Goal: Check status: Check status

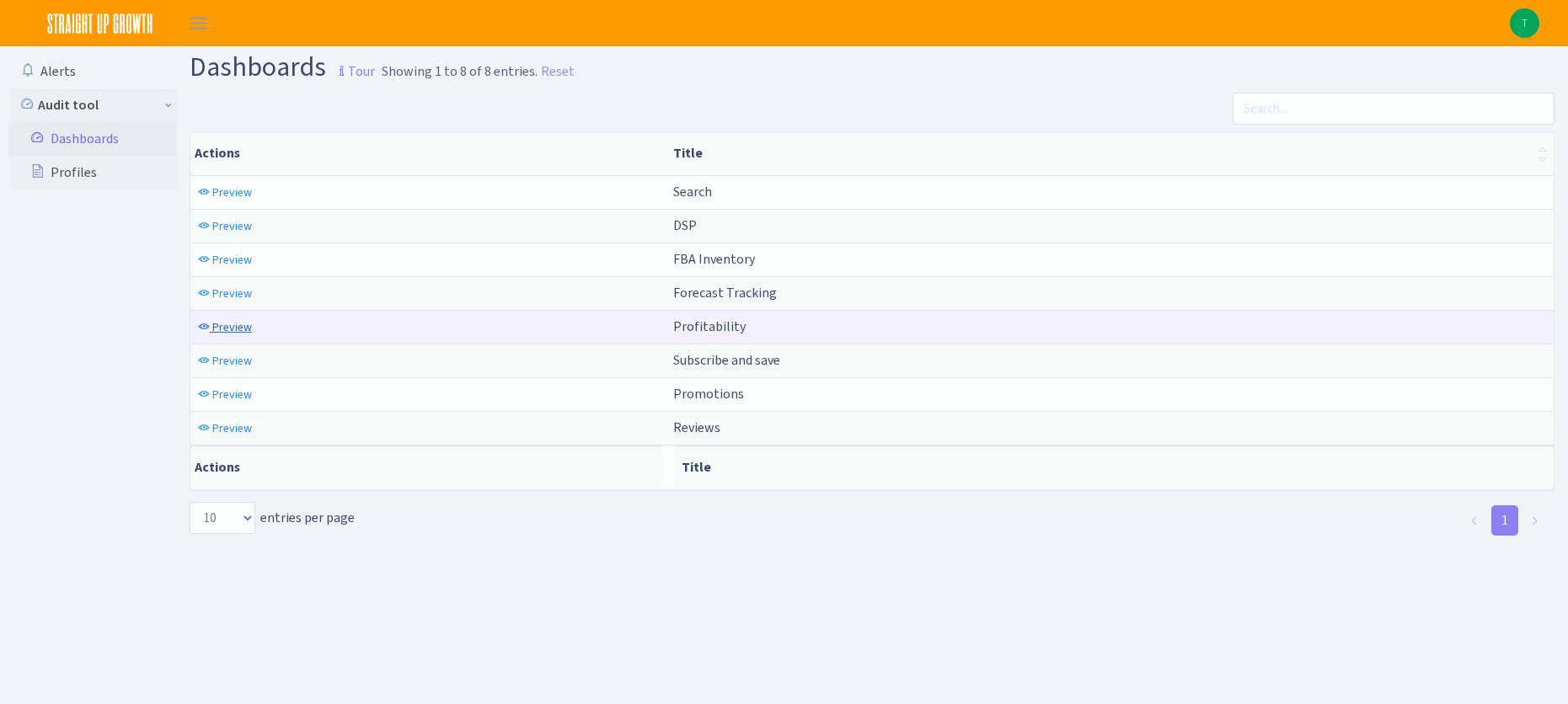
click at [234, 324] on span "Preview" at bounding box center [231, 327] width 39 height 16
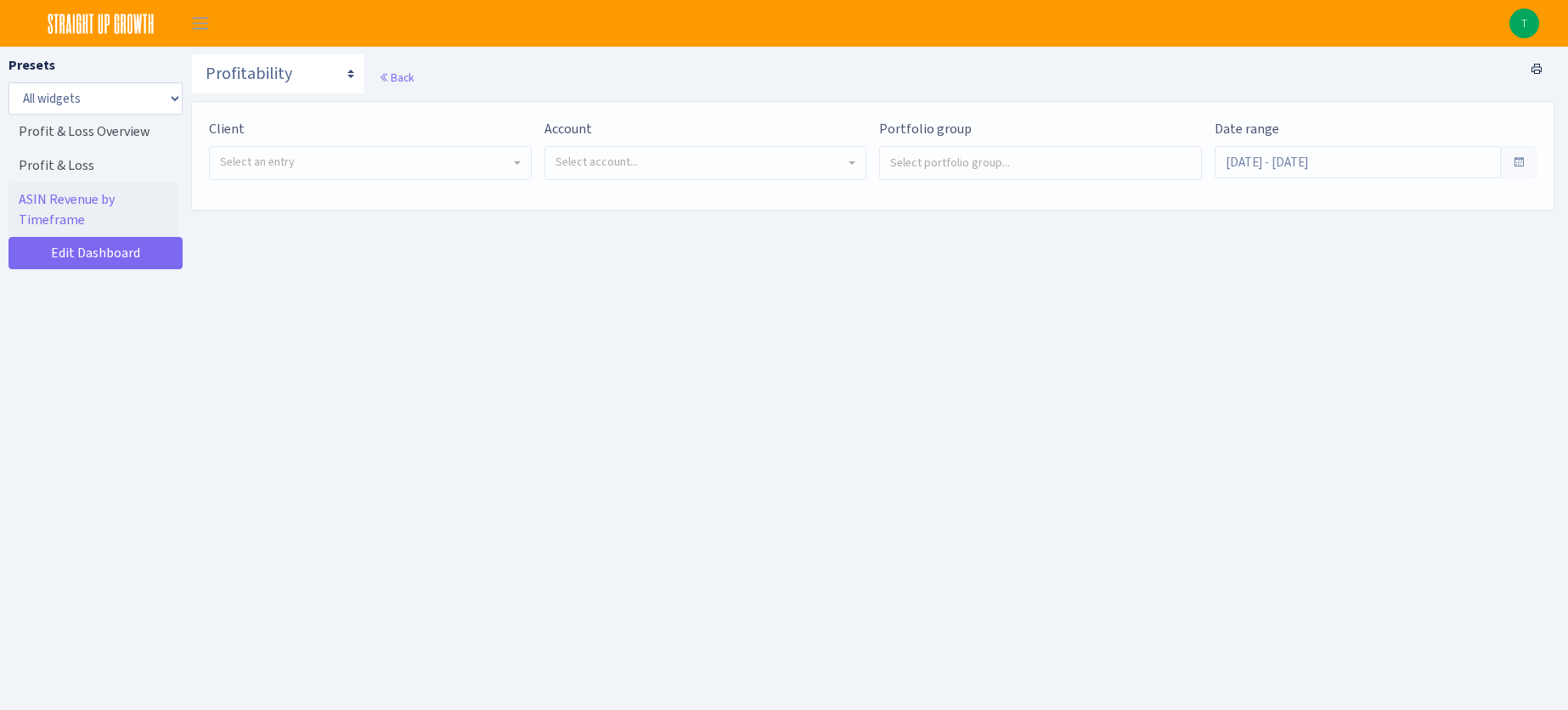
click at [750, 164] on span "Select account..." at bounding box center [700, 162] width 290 height 17
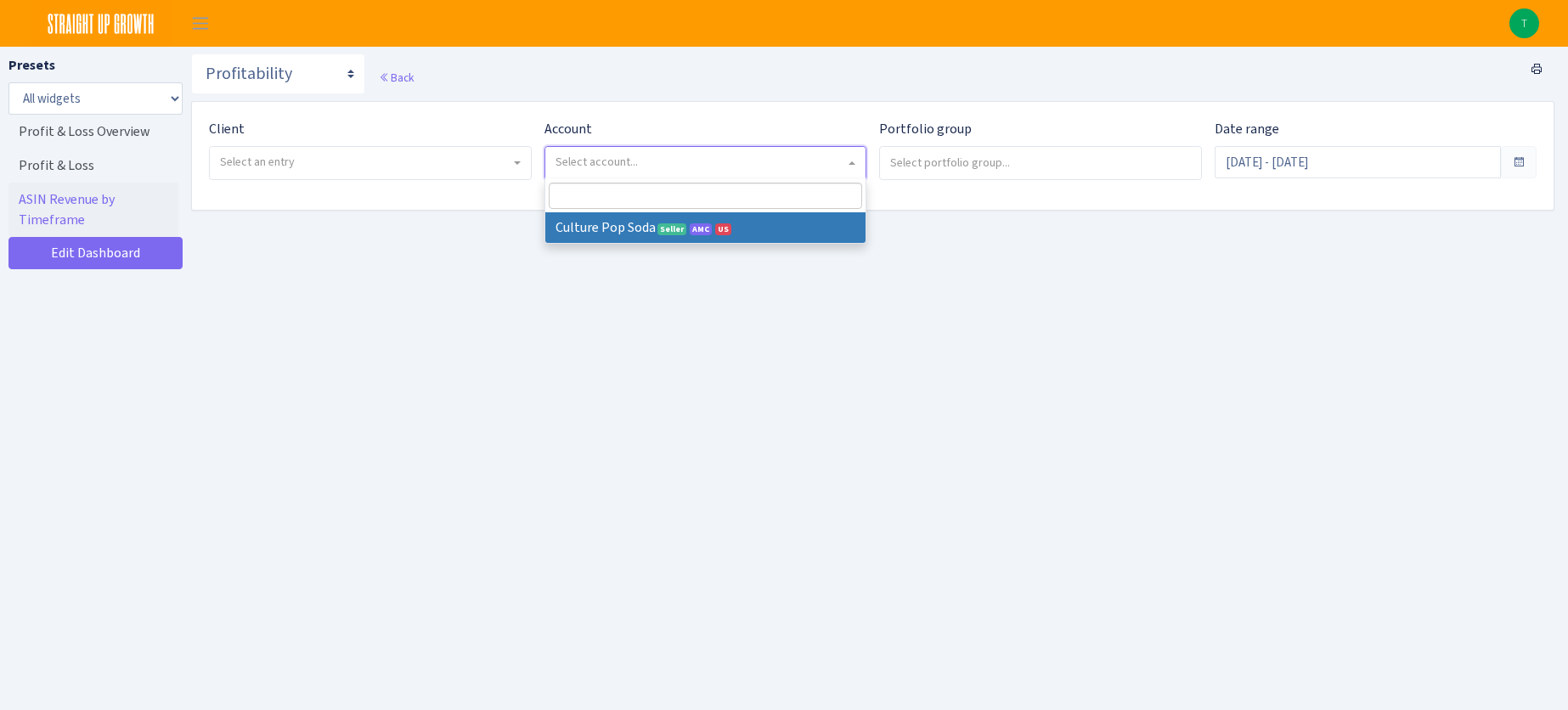
select select
select select "1581829893696978"
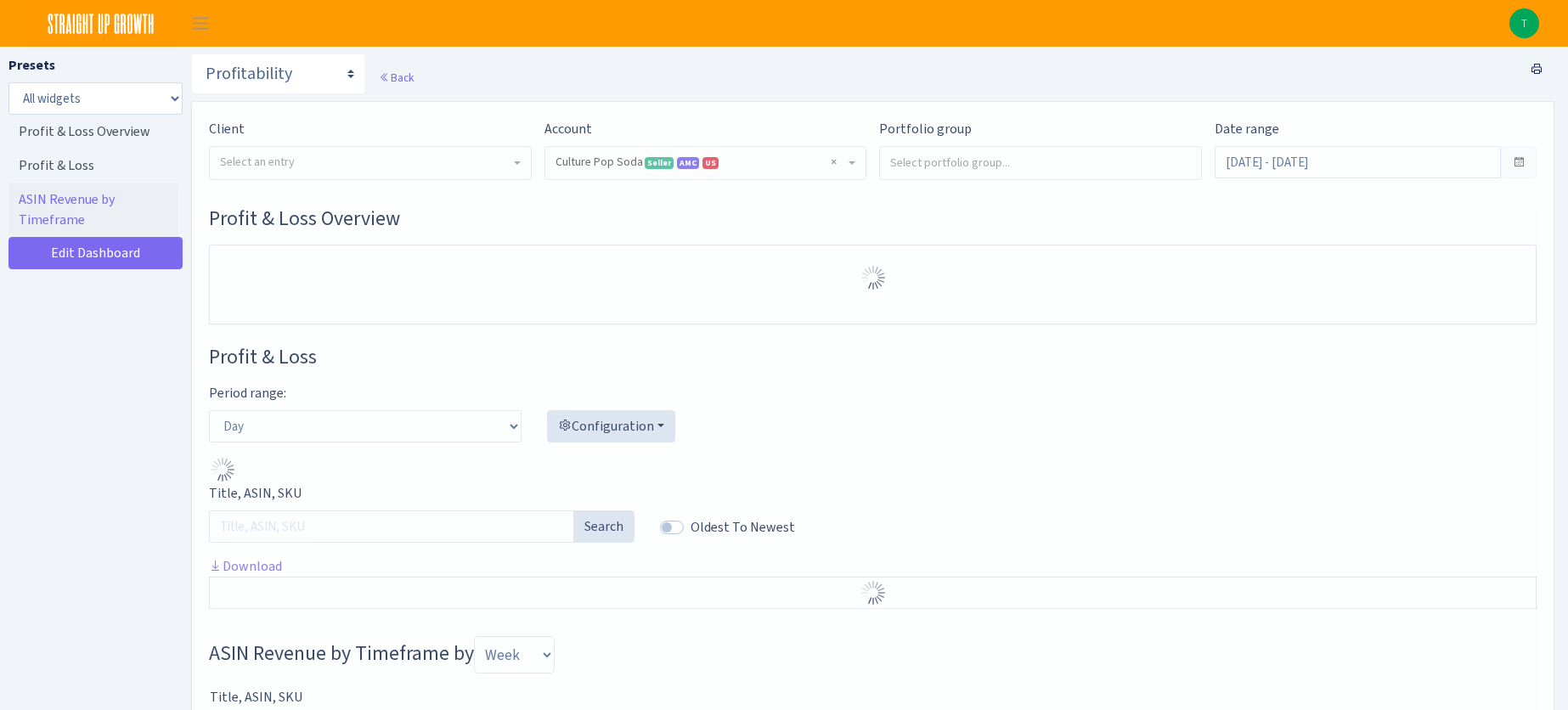
select select "1581829893696978"
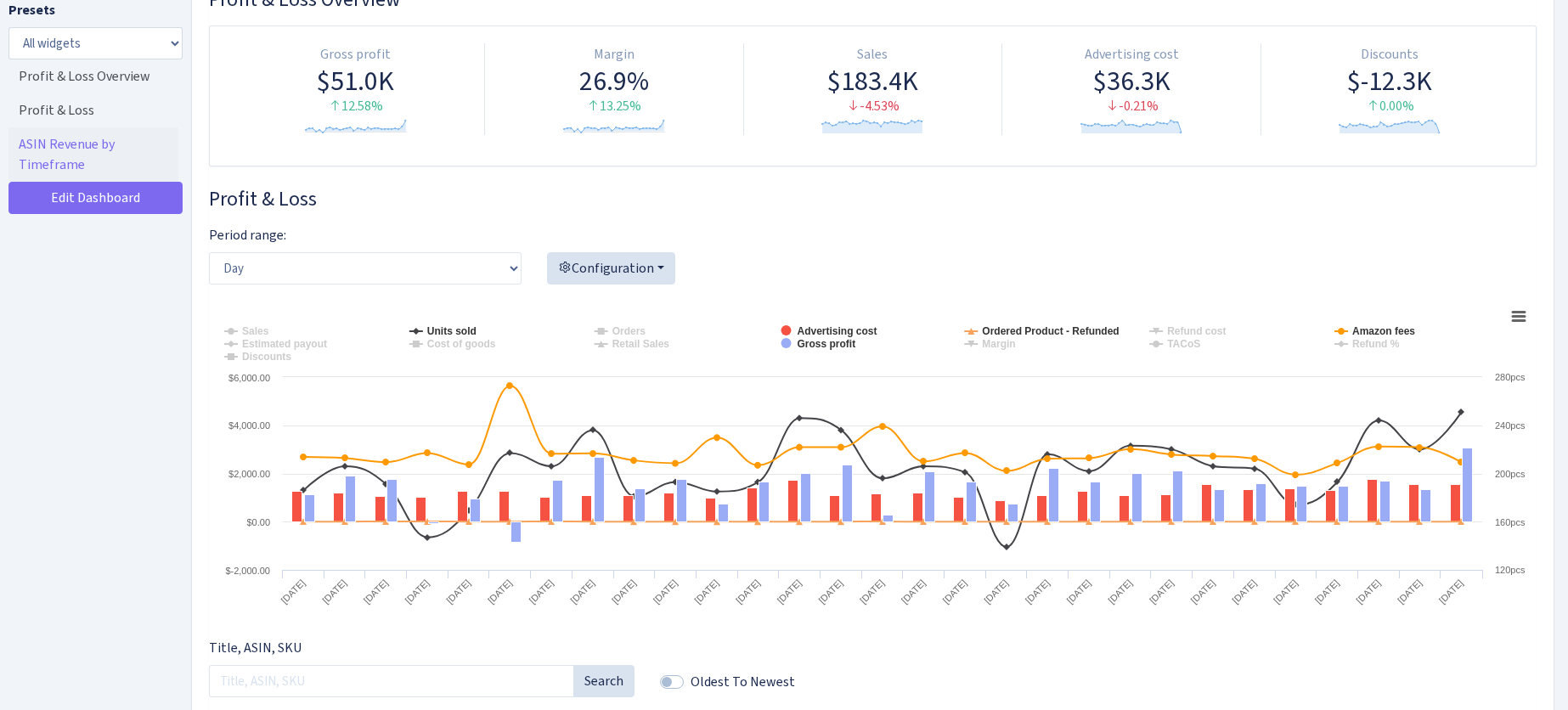
scroll to position [220, 0]
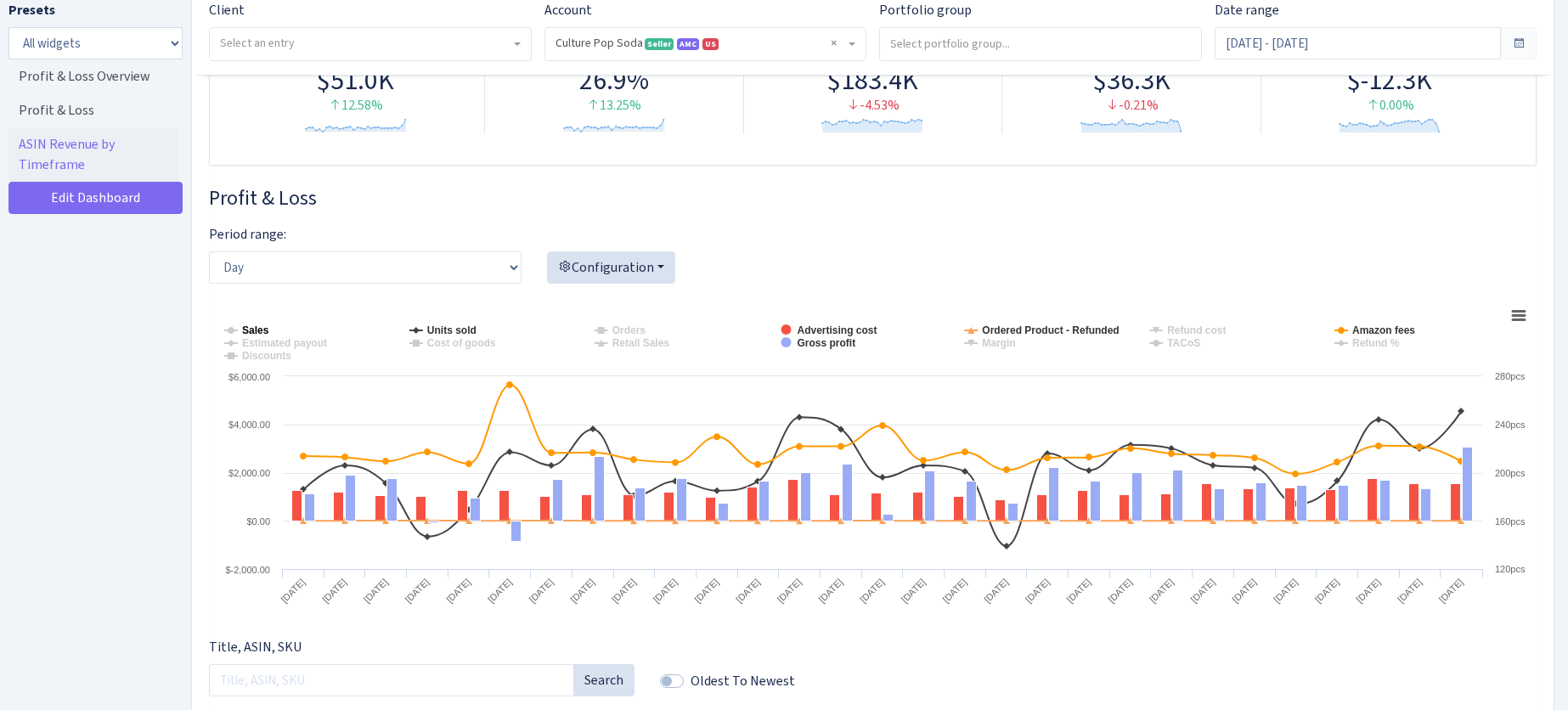
click at [248, 325] on tspan "Sales" at bounding box center [255, 330] width 27 height 11
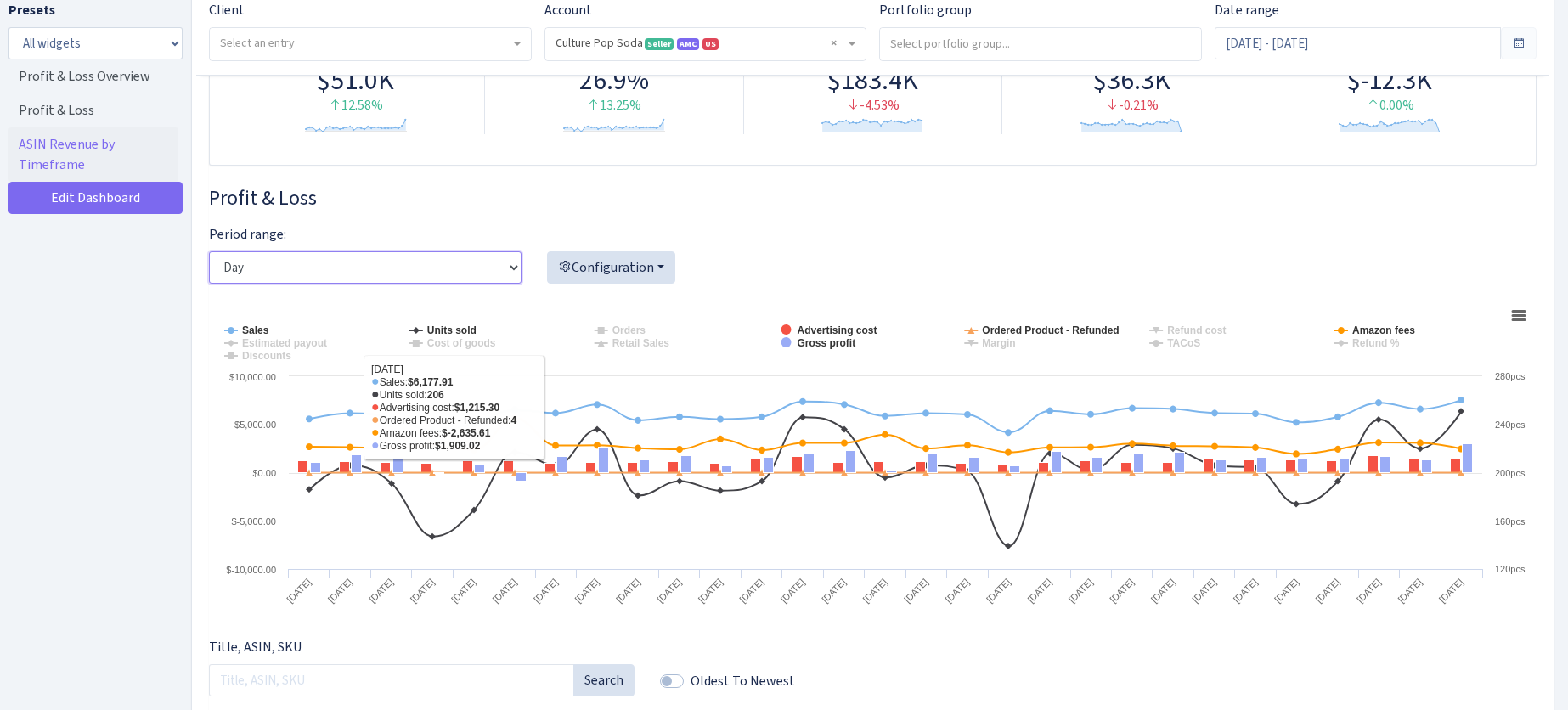
click at [512, 267] on select "Day Week Month" at bounding box center [366, 268] width 313 height 33
click at [209, 252] on select "Day Week Month" at bounding box center [366, 268] width 313 height 33
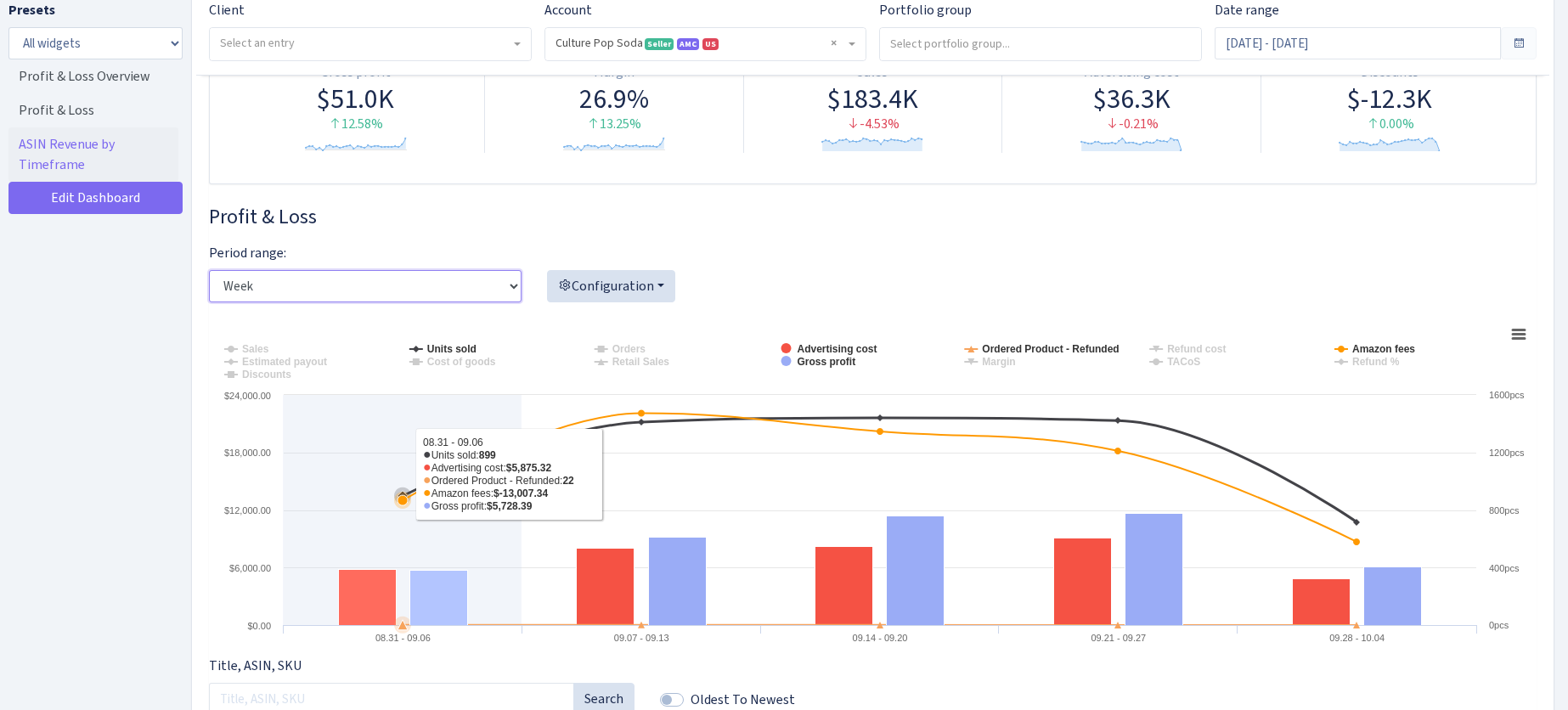
scroll to position [193, 0]
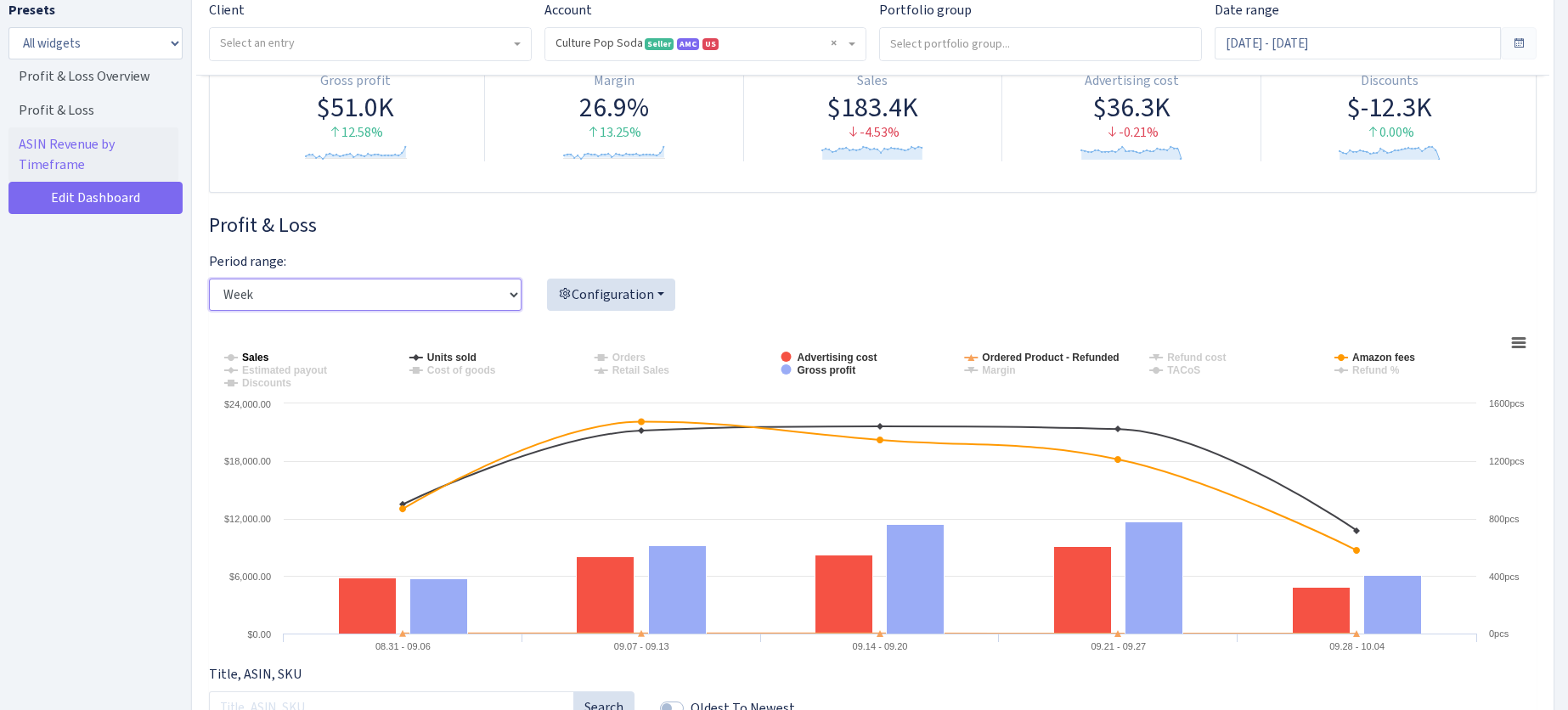
click at [255, 358] on tspan "Sales" at bounding box center [255, 357] width 27 height 11
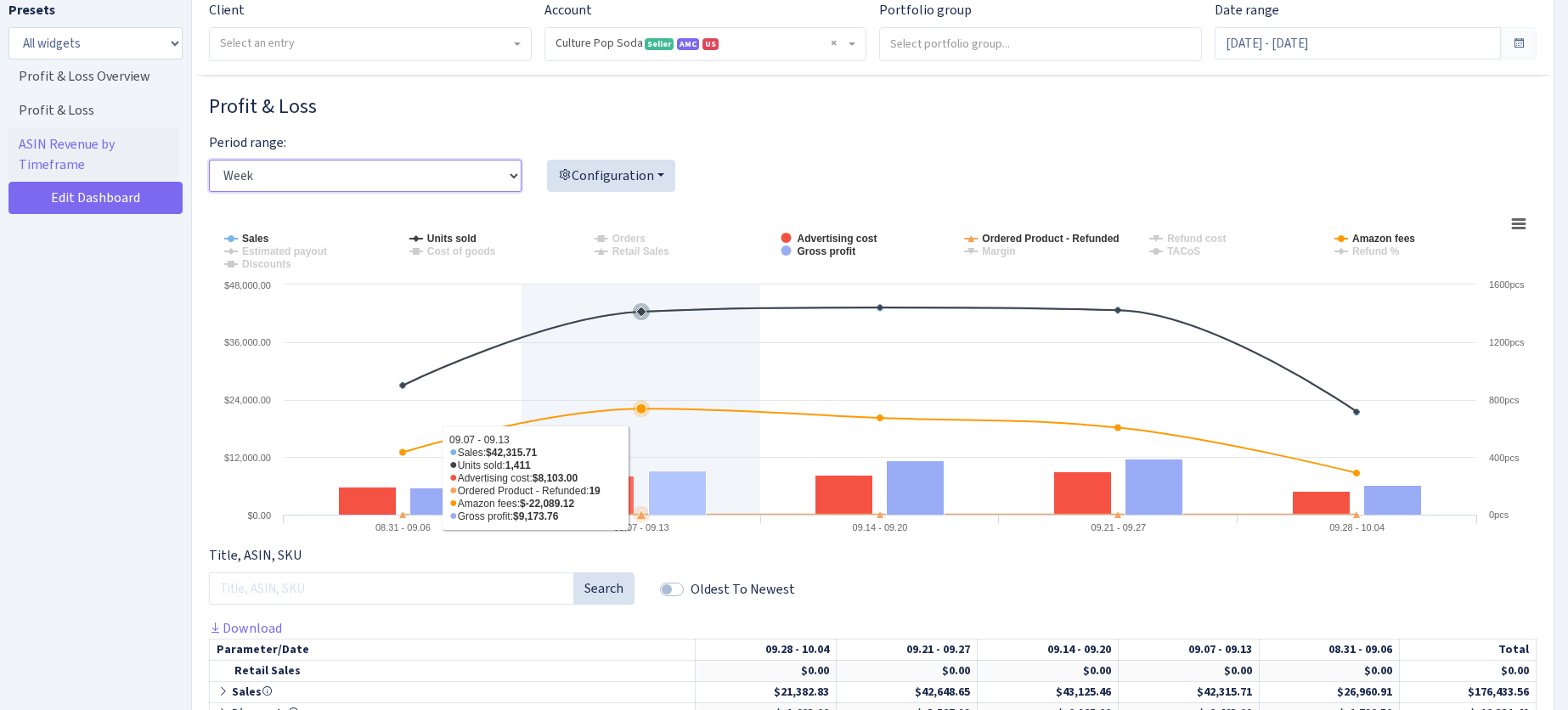
scroll to position [309, 0]
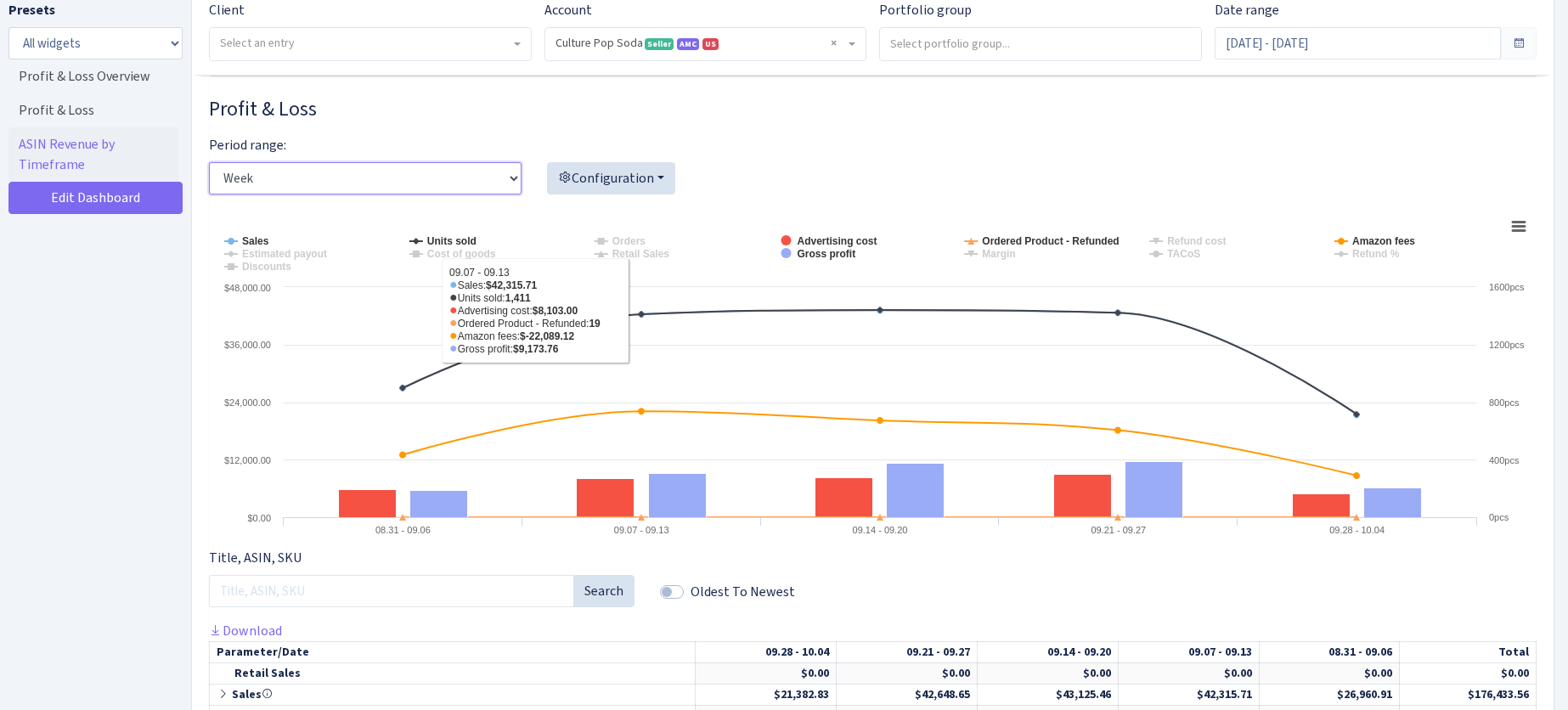
click at [507, 172] on select "Day Week Month" at bounding box center [366, 178] width 313 height 33
select select "month"
click at [209, 162] on select "Day Week Month" at bounding box center [366, 178] width 313 height 33
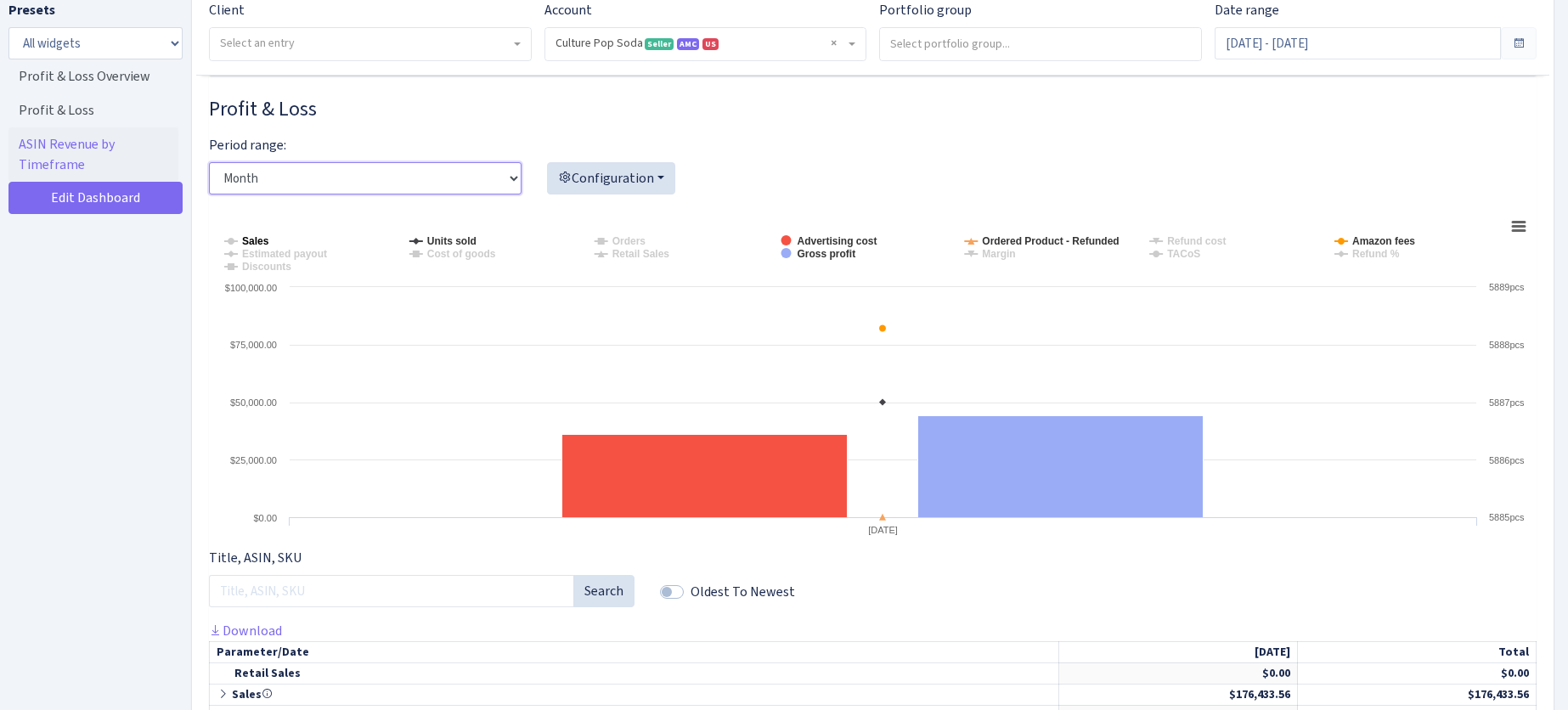
click at [253, 242] on tspan "Sales" at bounding box center [255, 240] width 27 height 11
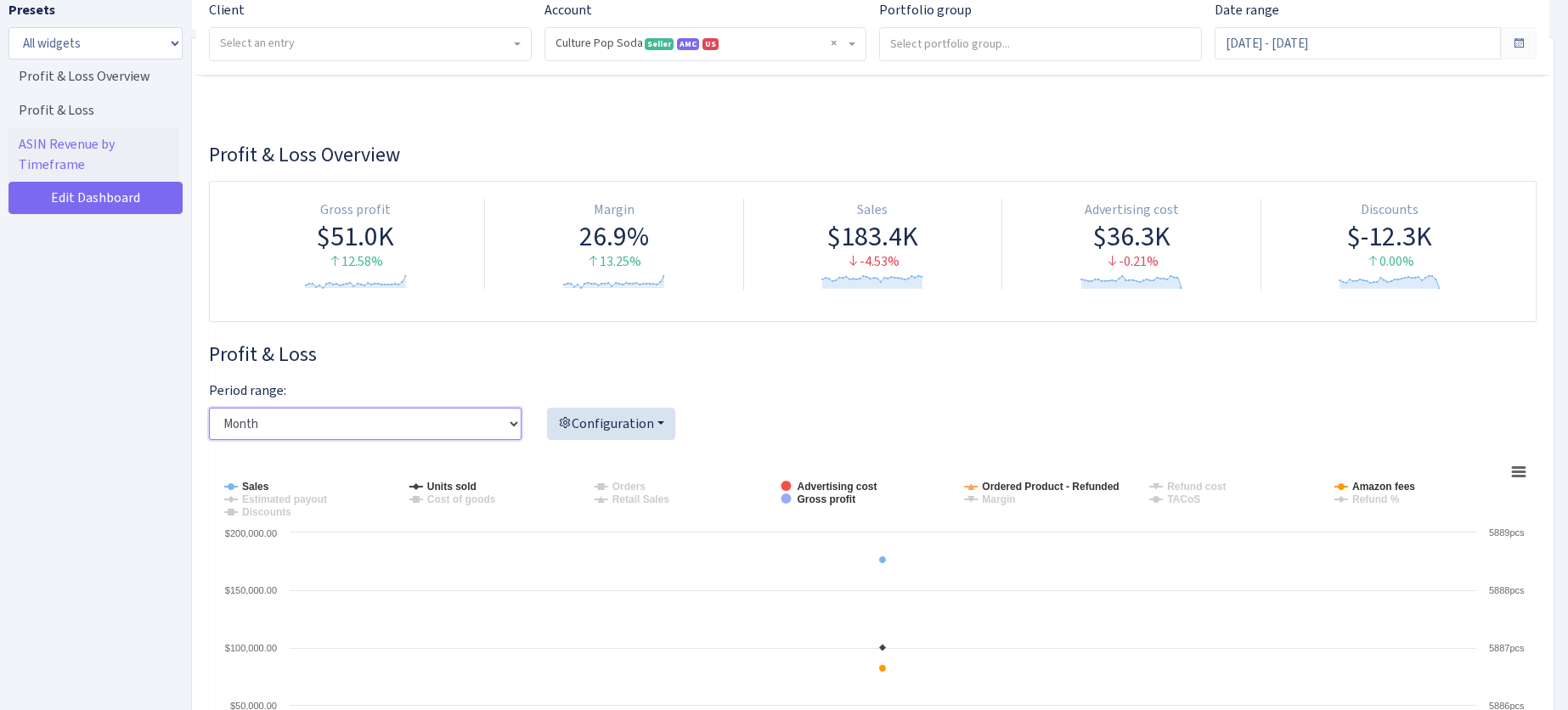
scroll to position [0, 0]
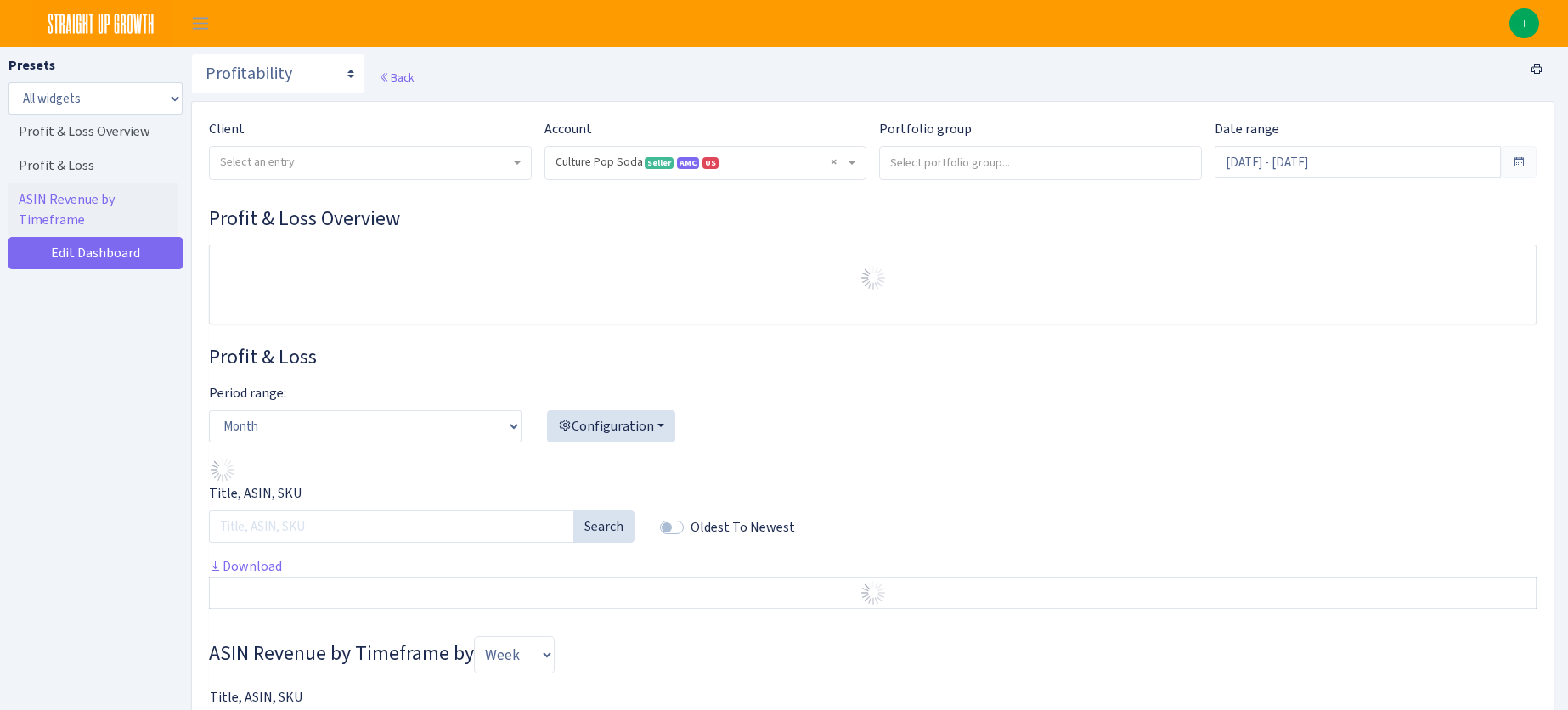
select select "1581829893696978"
select select "month"
